Goal: Find specific page/section

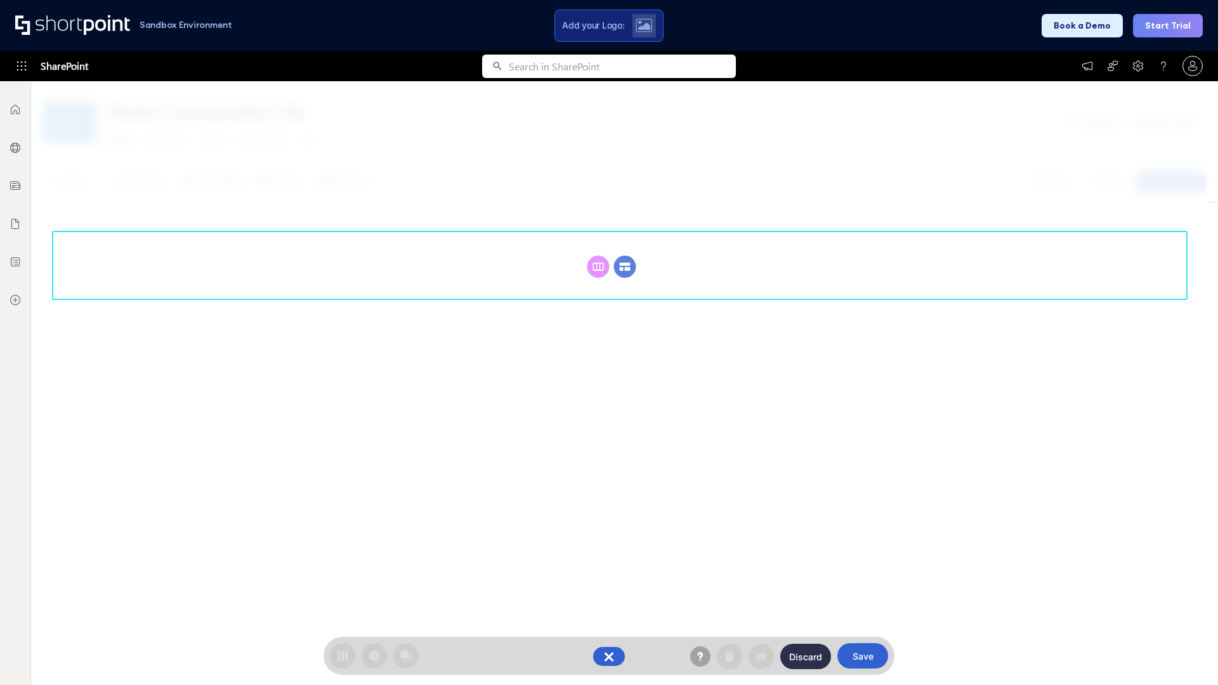
scroll to position [174, 0]
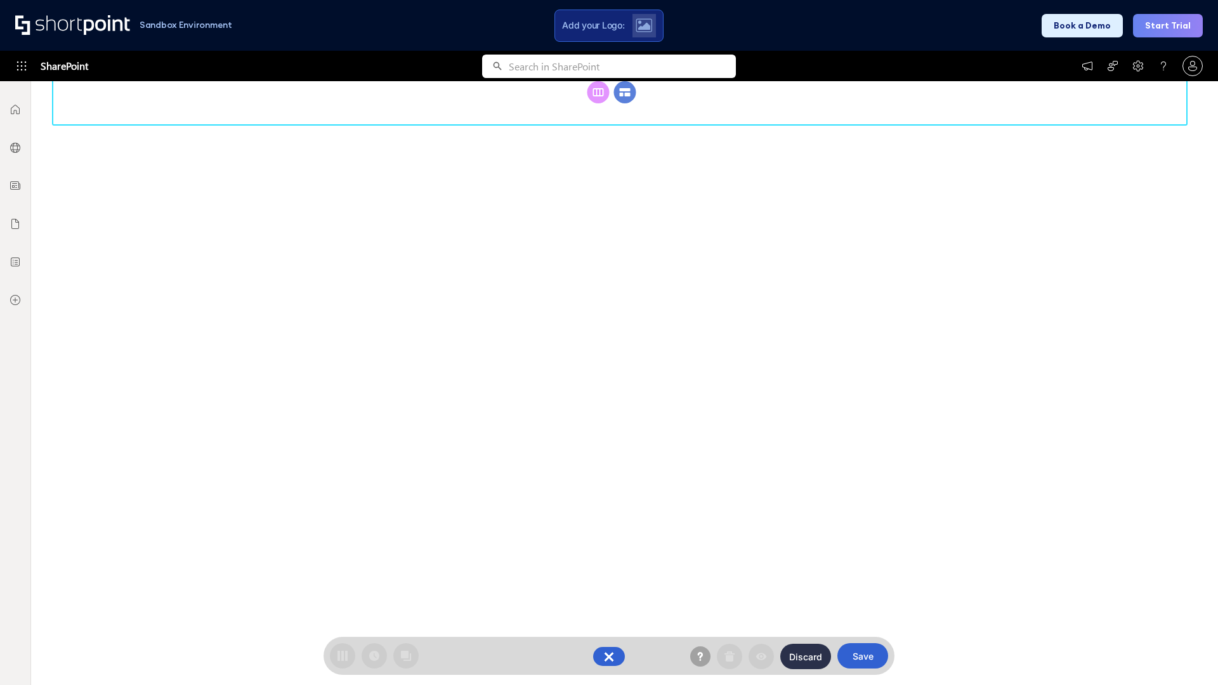
click at [625, 103] on circle at bounding box center [625, 92] width 22 height 22
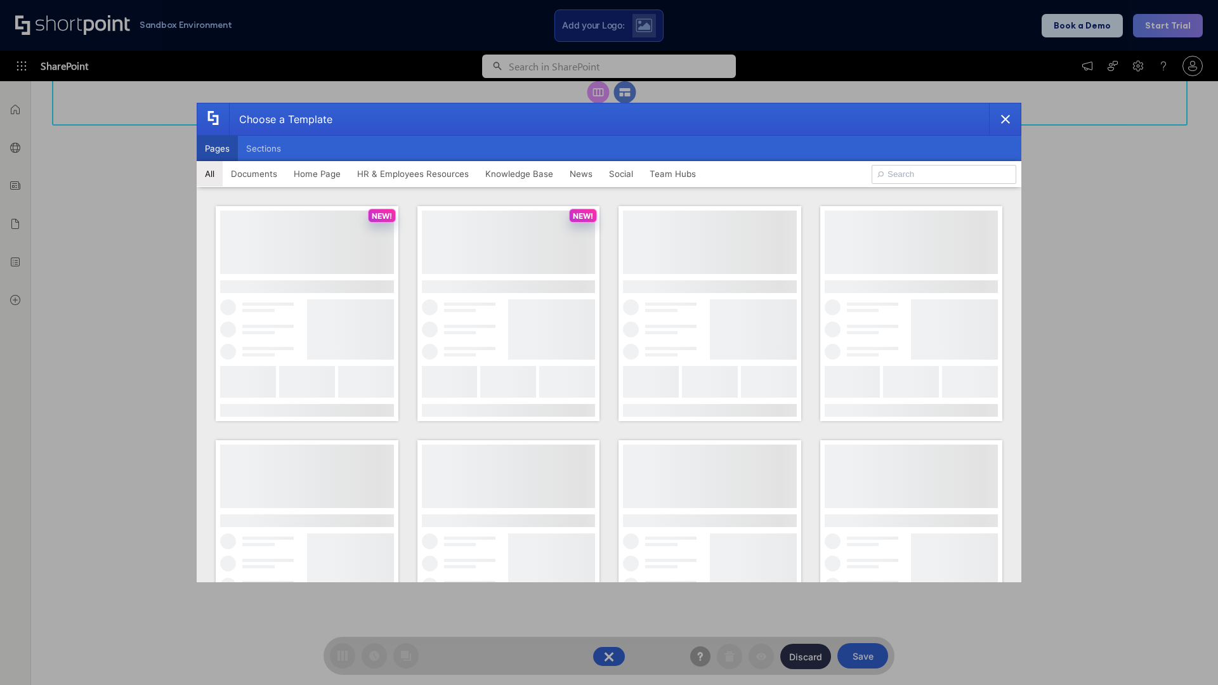
scroll to position [0, 0]
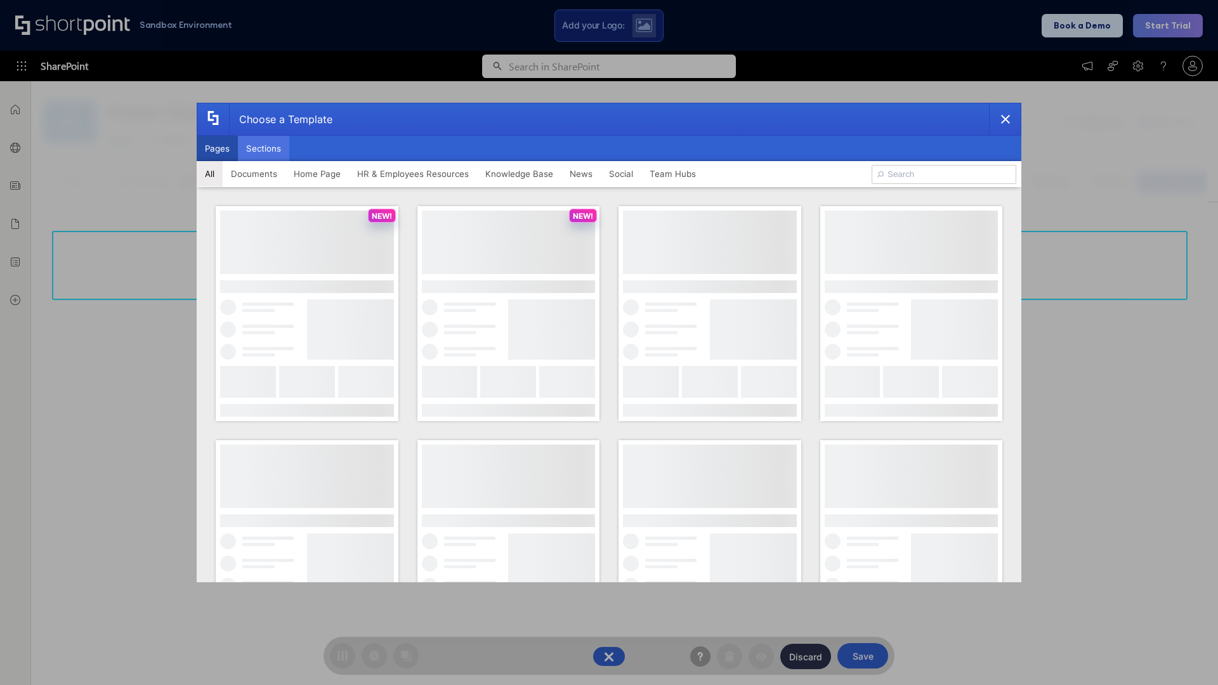
click at [263, 148] on button "Sections" at bounding box center [263, 148] width 51 height 25
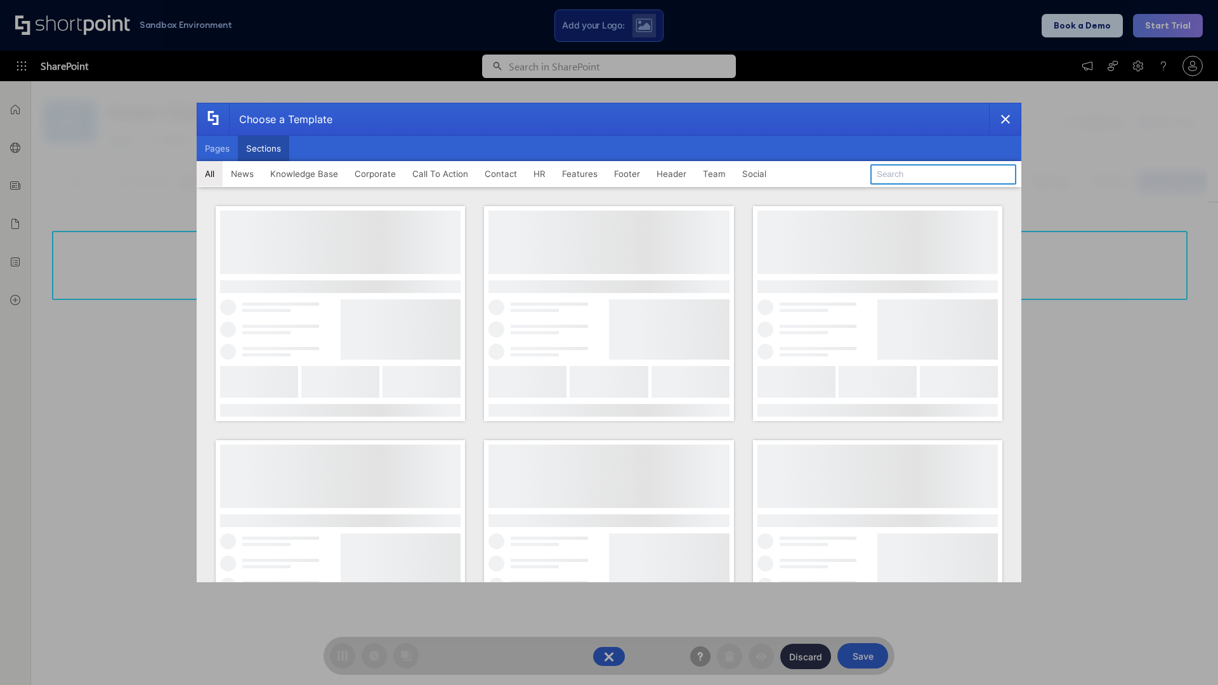
type input "FAQ 5"
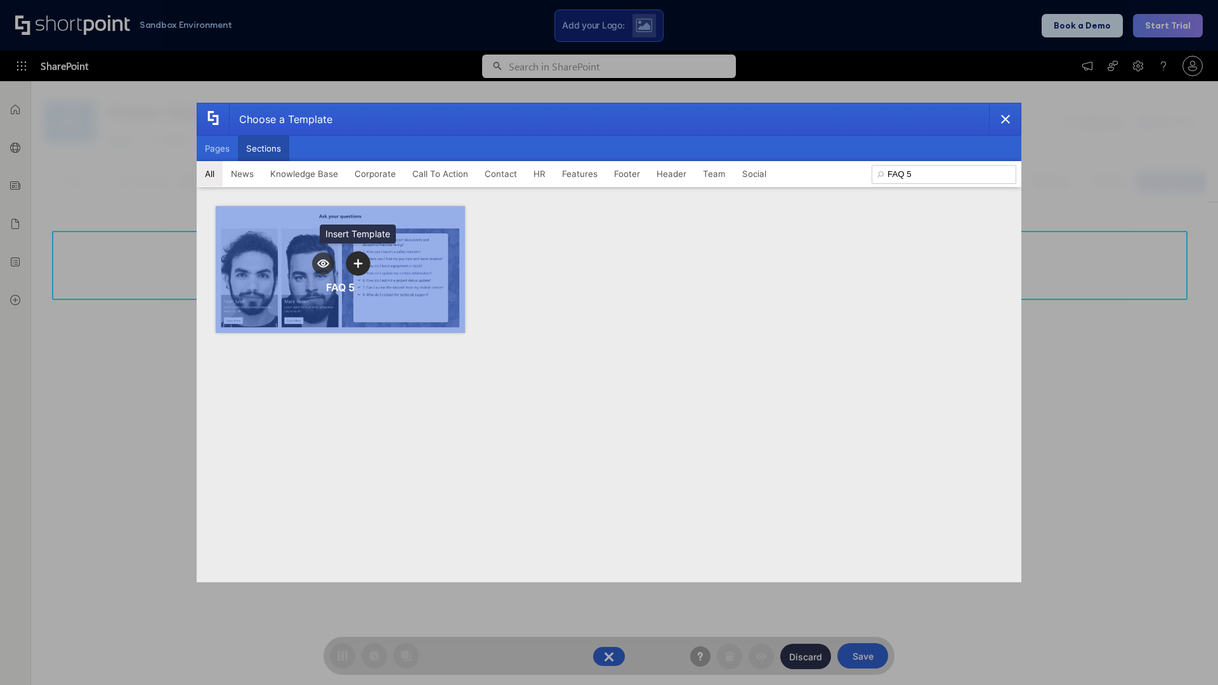
click at [358, 263] on icon "template selector" at bounding box center [357, 263] width 9 height 9
